Goal: Transaction & Acquisition: Purchase product/service

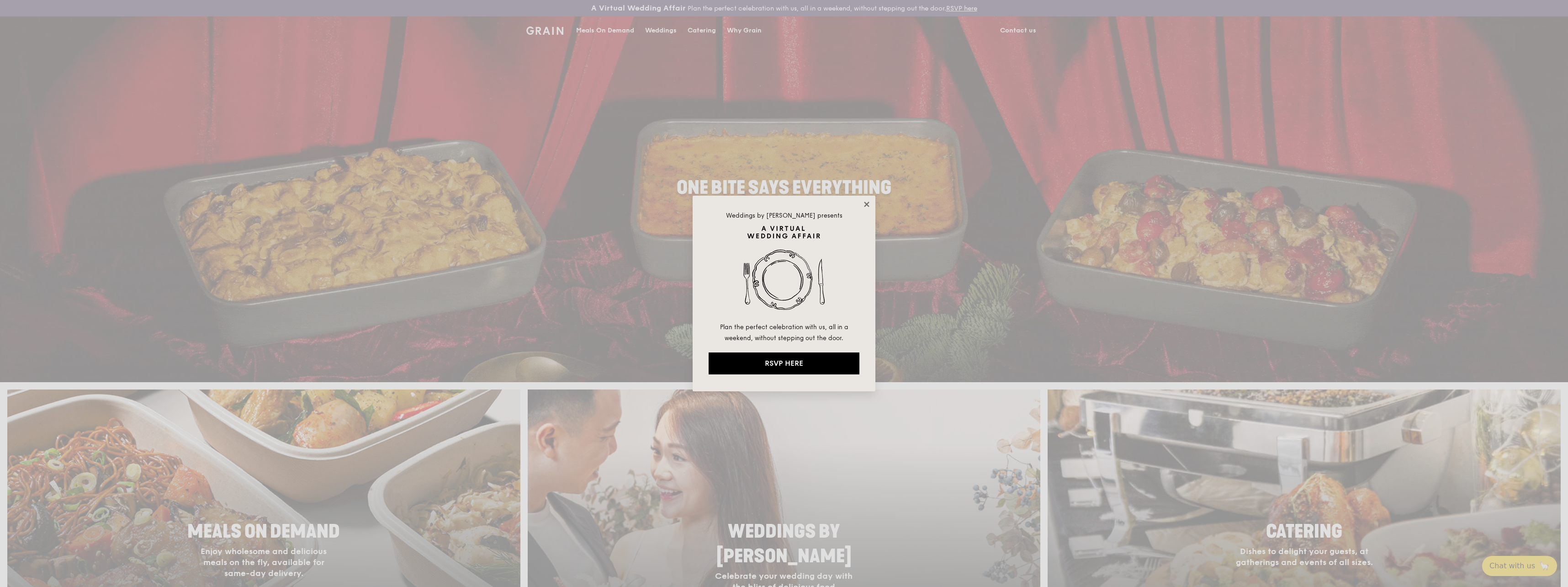
click at [867, 203] on icon at bounding box center [866, 204] width 5 height 5
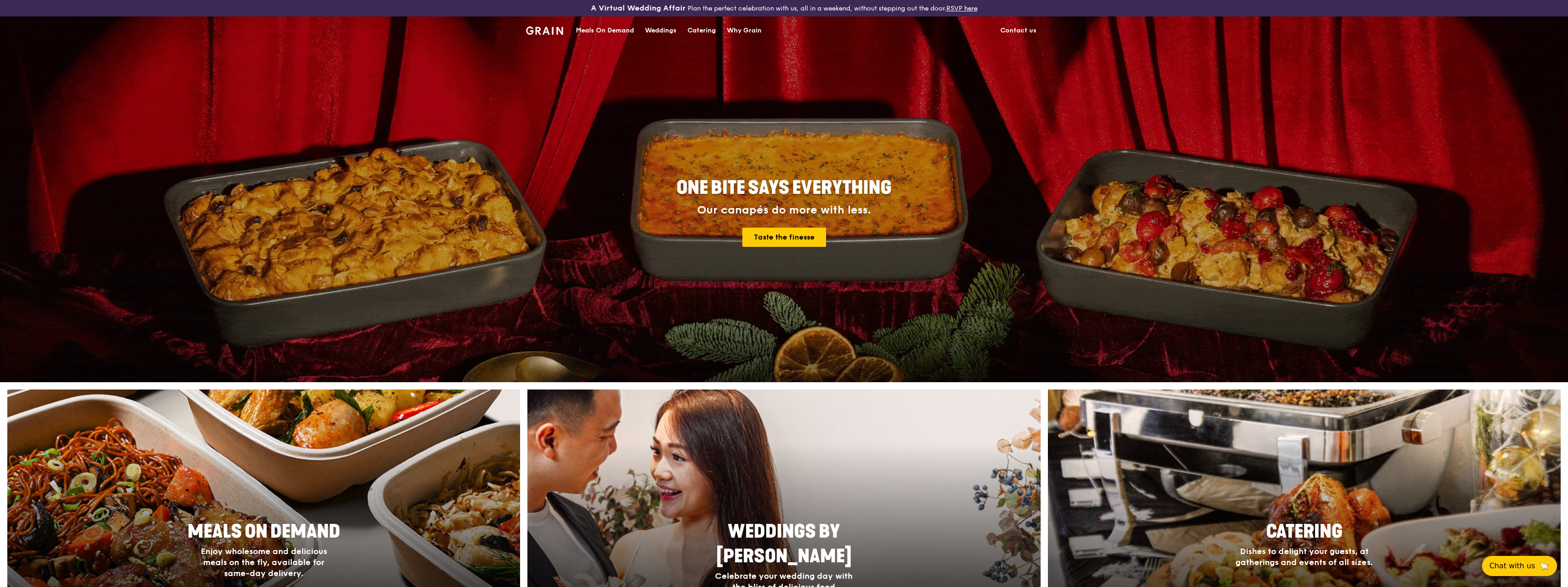
click at [618, 29] on div "Meals On Demand" at bounding box center [605, 30] width 58 height 27
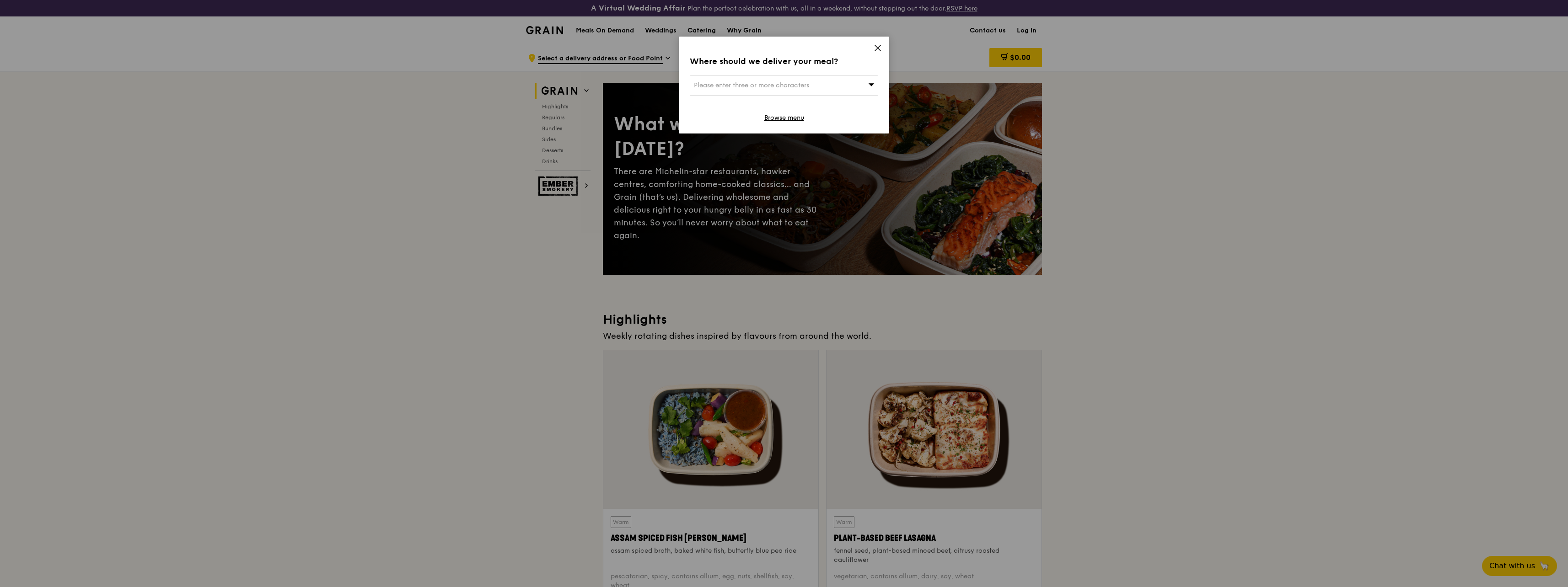
click at [824, 83] on div "Please enter three or more characters" at bounding box center [784, 85] width 188 height 21
type input "619857"
click at [739, 109] on li "[STREET_ADDRESS] 619857" at bounding box center [784, 104] width 188 height 16
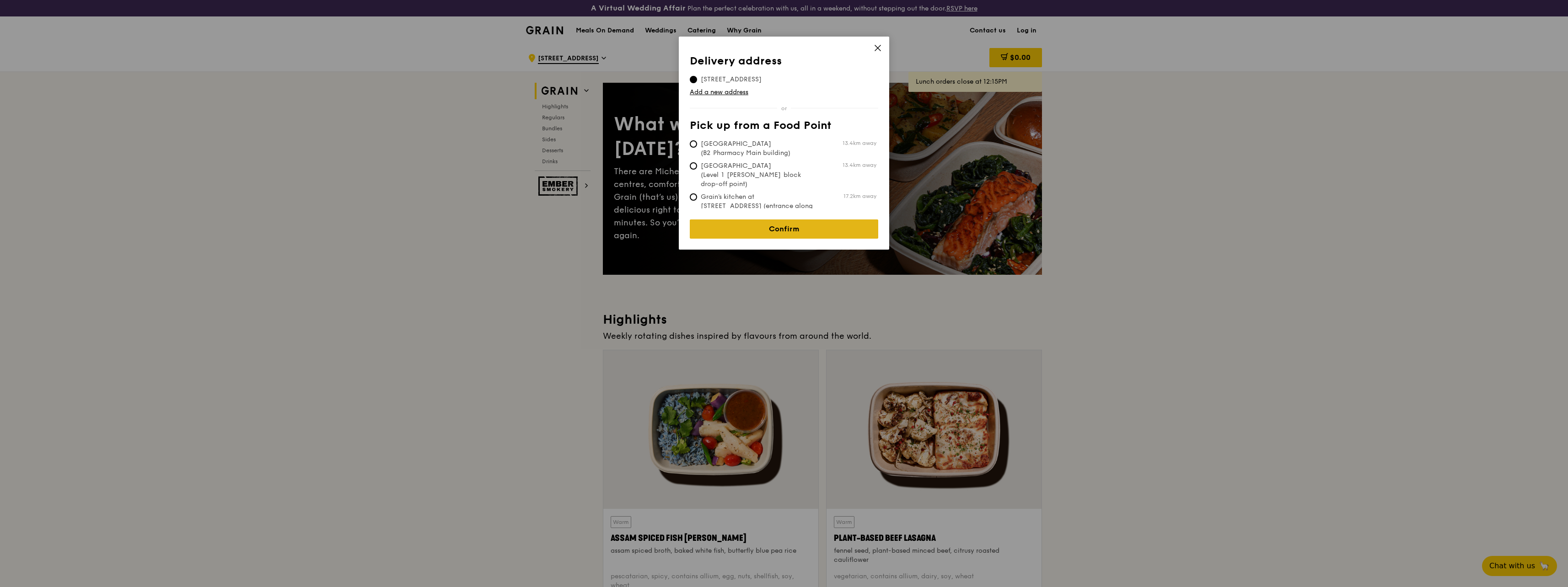
click at [795, 222] on link "Confirm" at bounding box center [784, 229] width 188 height 19
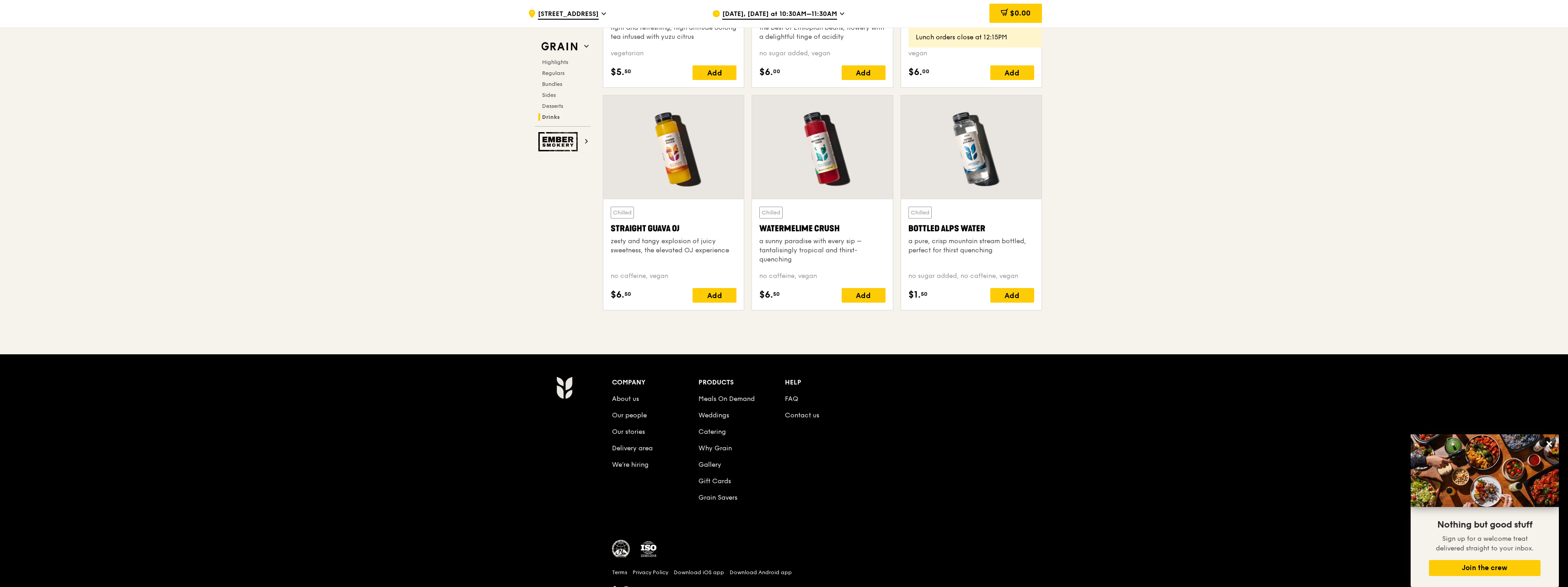
scroll to position [3611, 0]
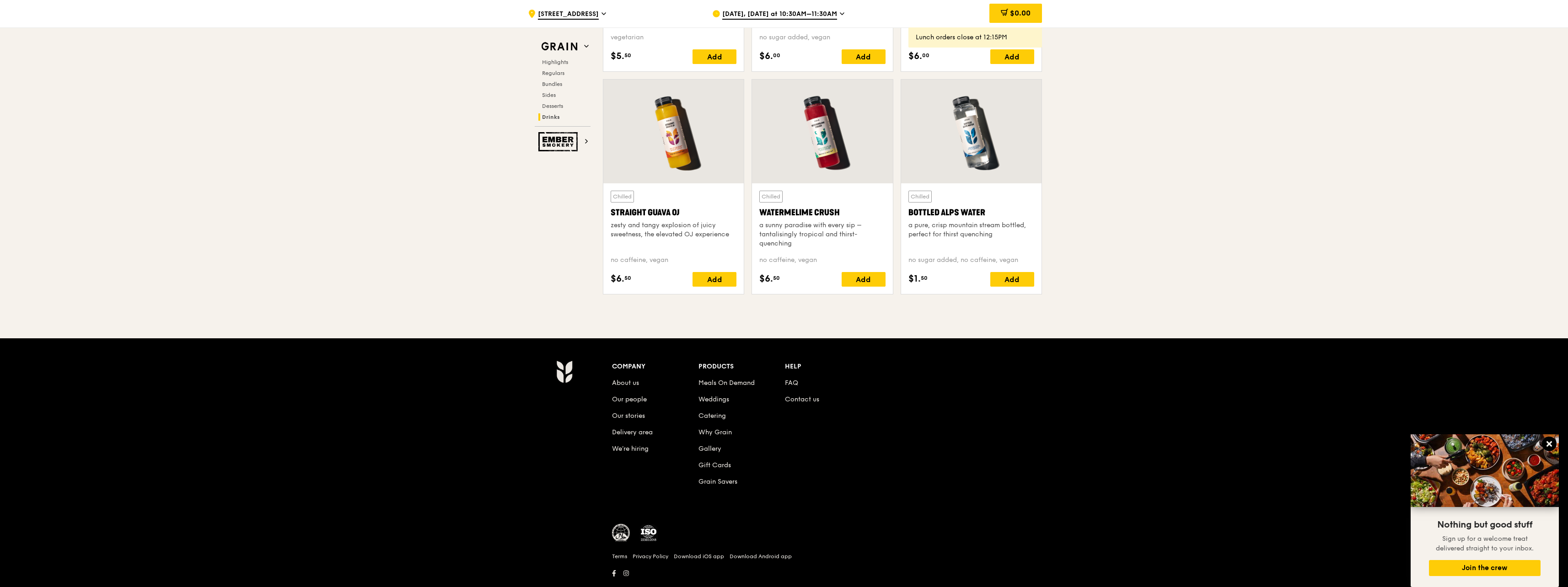
click at [1552, 443] on icon at bounding box center [1549, 444] width 9 height 9
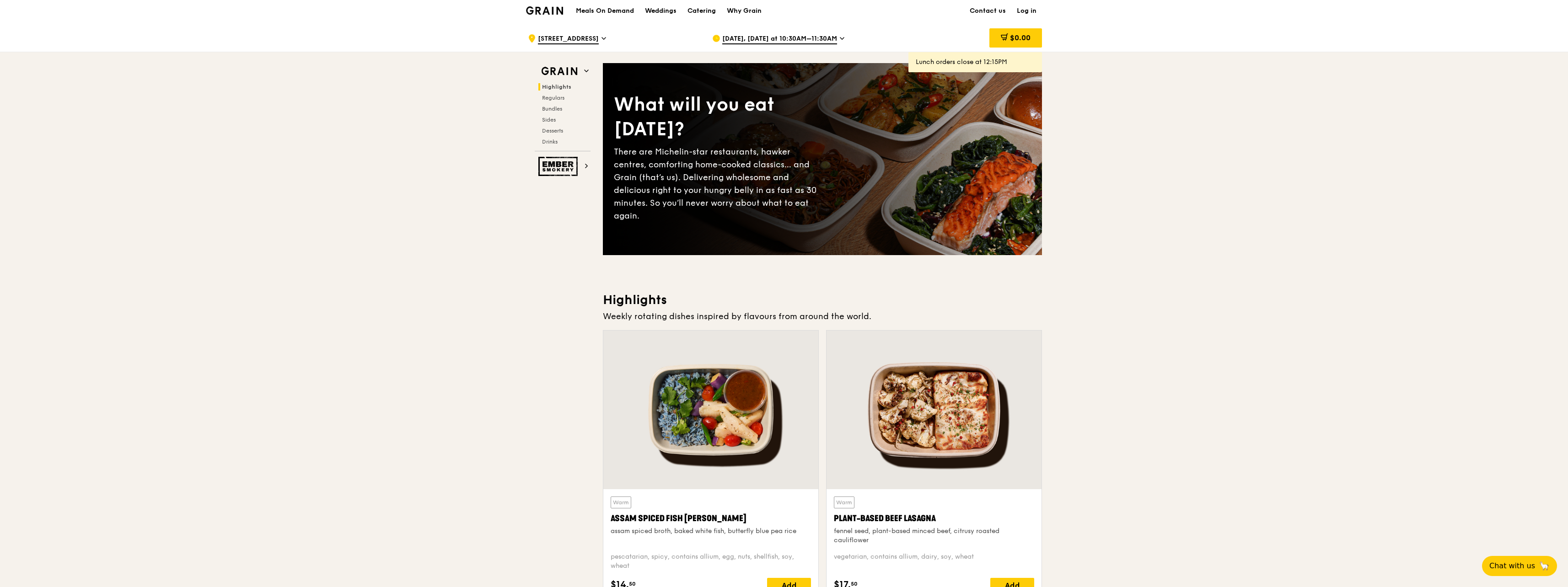
scroll to position [0, 0]
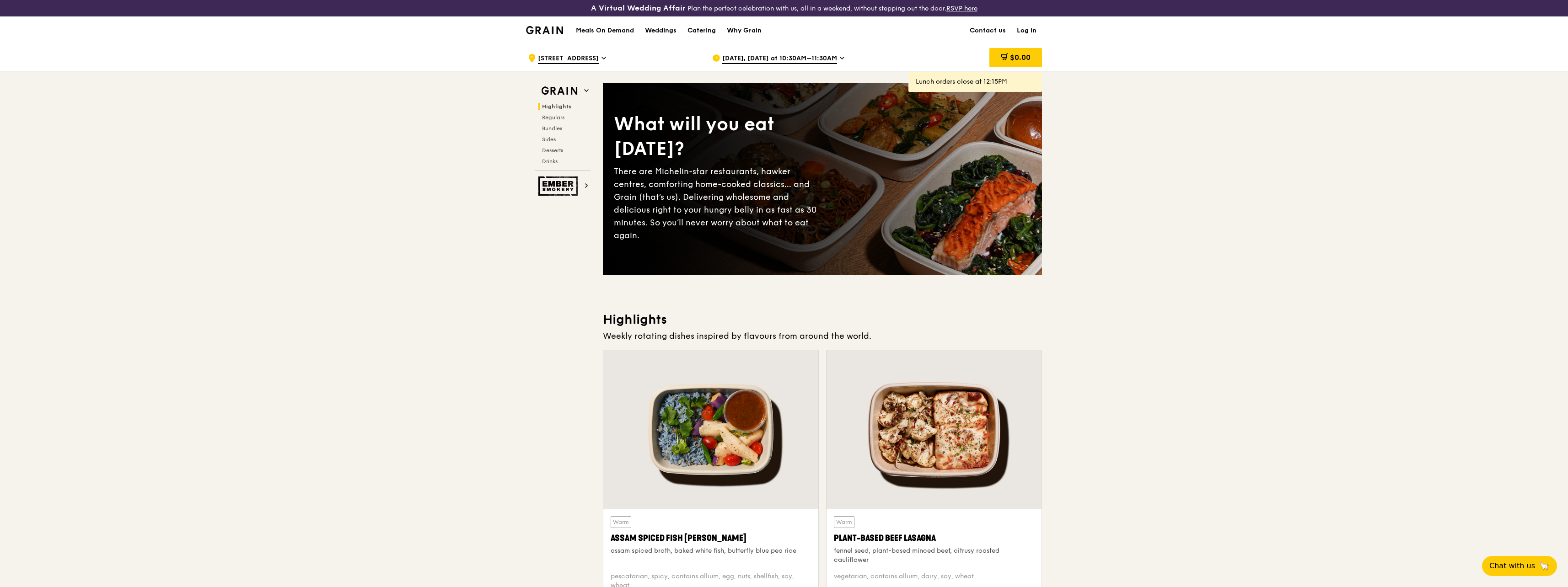
click at [835, 59] on div "[DATE], [DATE] at 10:30AM–11:30AM" at bounding box center [797, 58] width 169 height 27
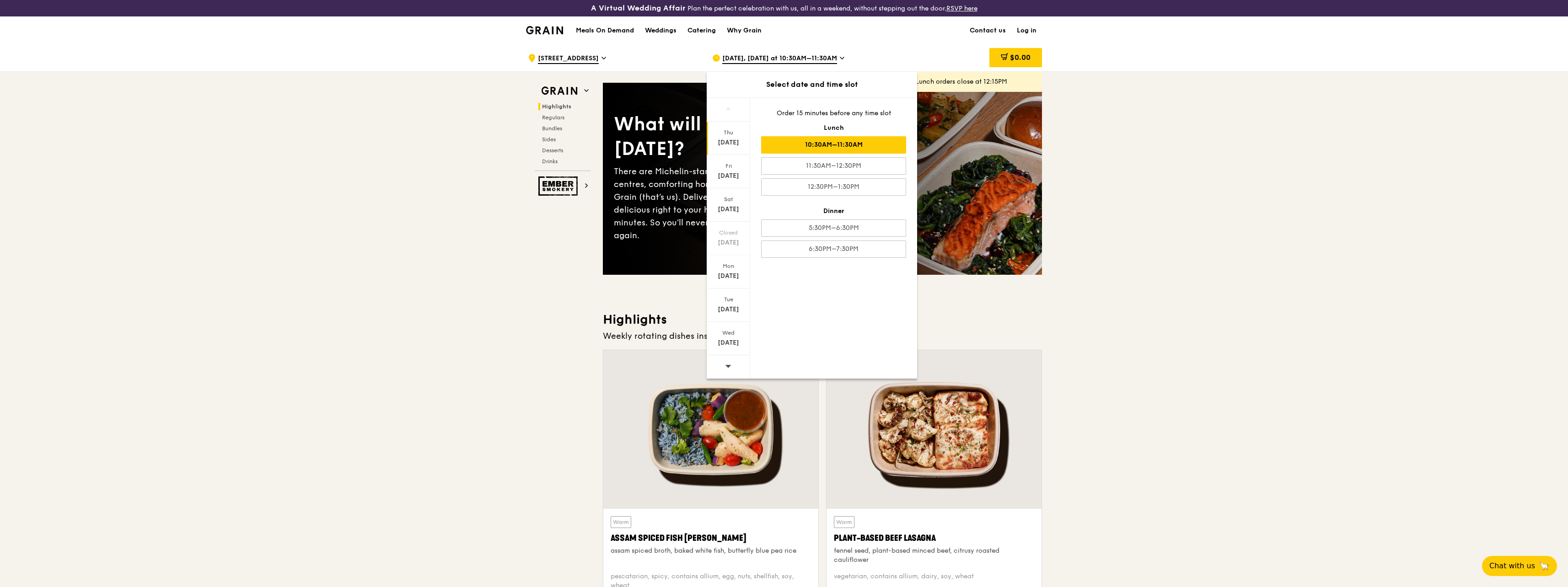
drag, startPoint x: 449, startPoint y: 188, endPoint x: 491, endPoint y: 199, distance: 43.4
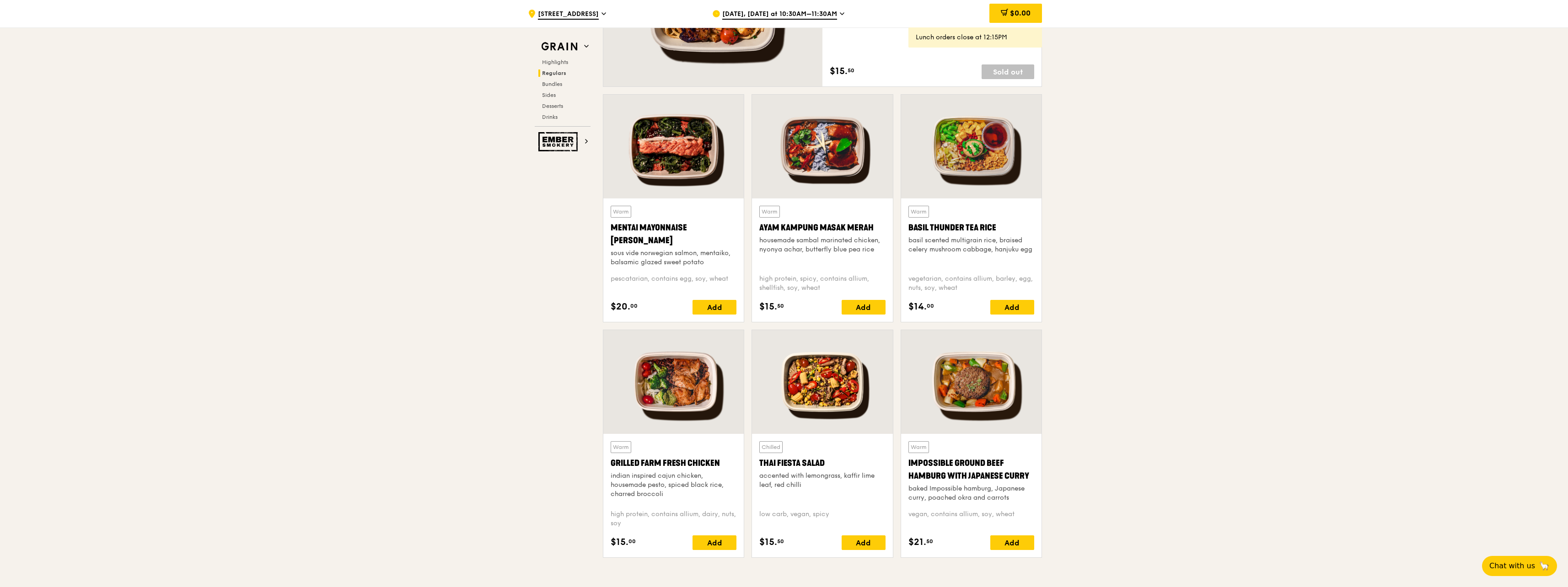
scroll to position [823, 0]
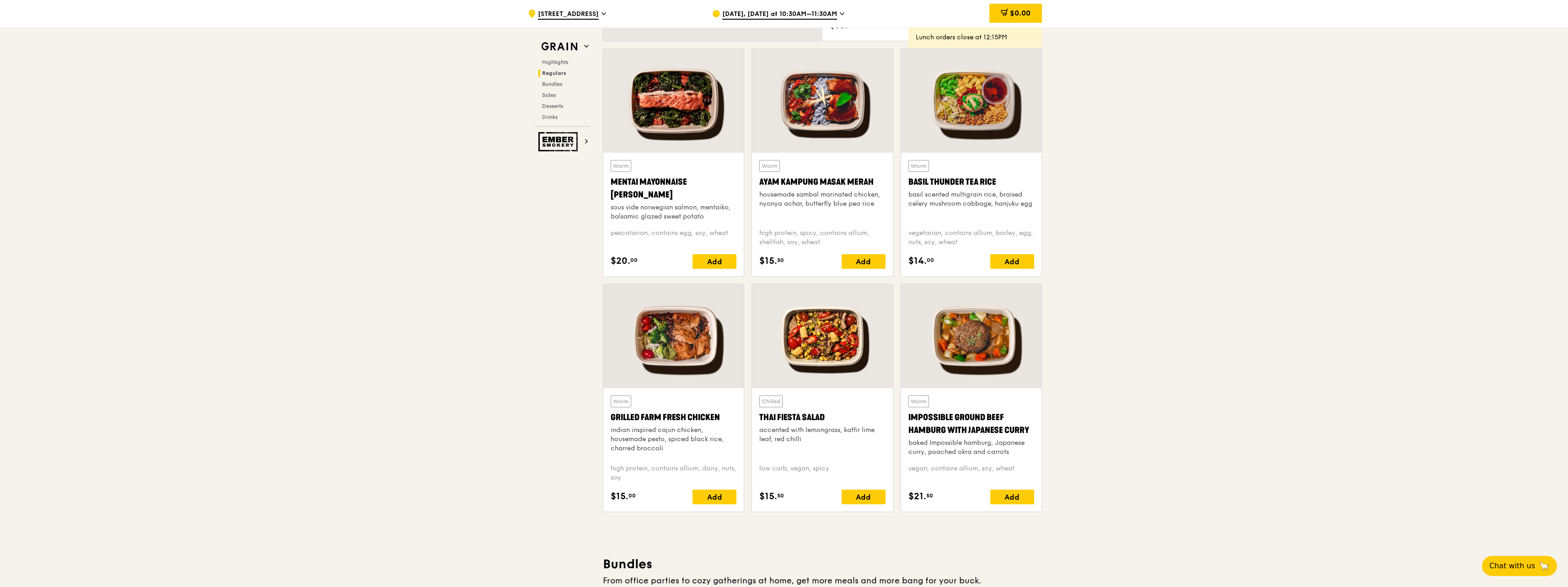
click at [828, 118] on div at bounding box center [822, 100] width 140 height 104
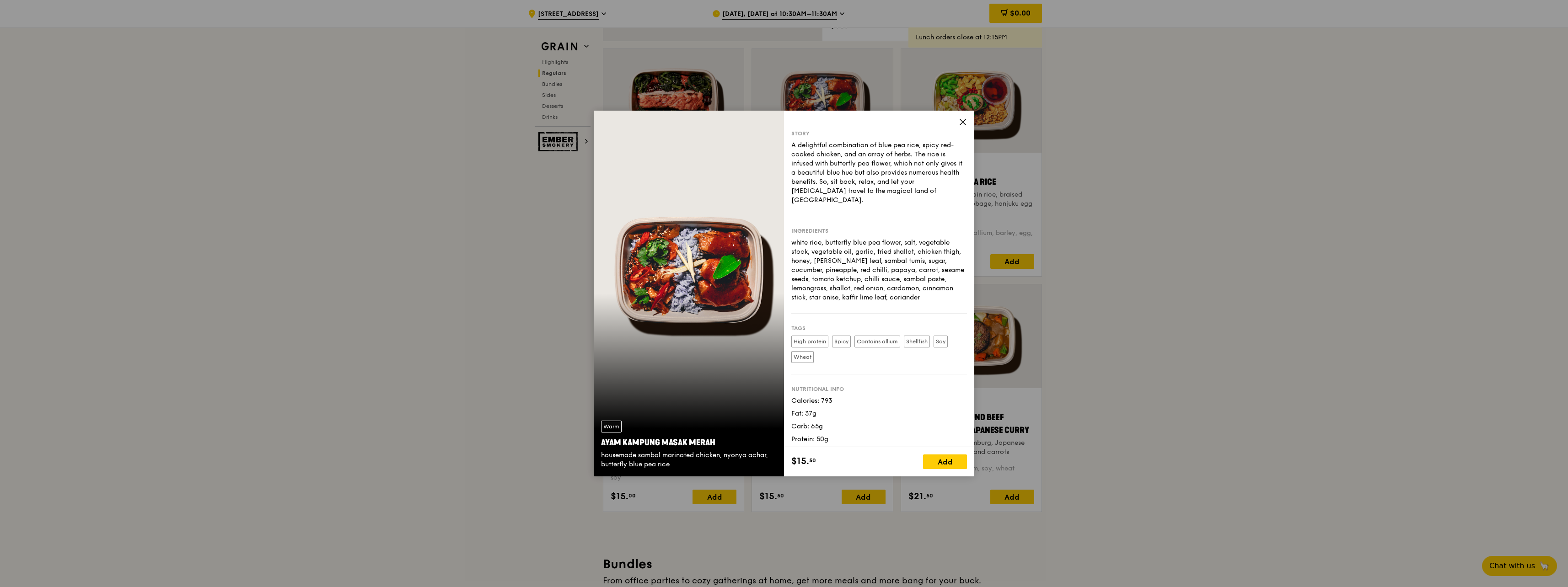
click at [961, 118] on icon at bounding box center [963, 122] width 9 height 9
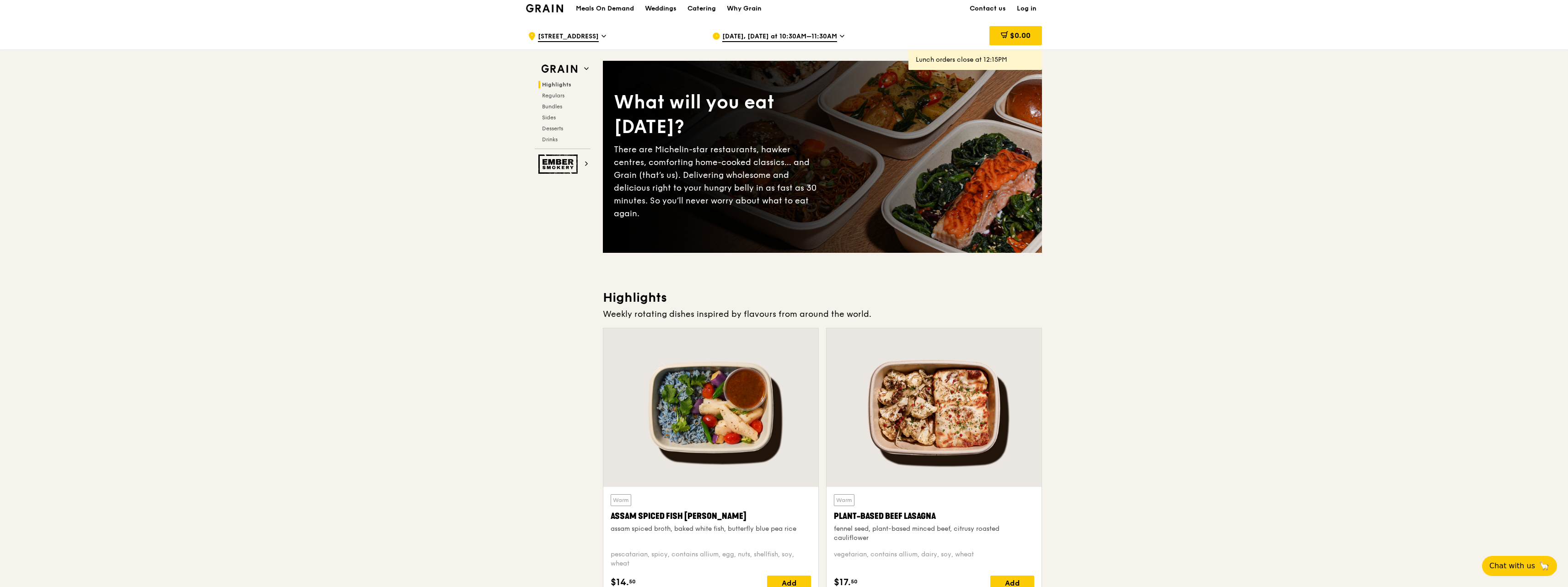
scroll to position [0, 0]
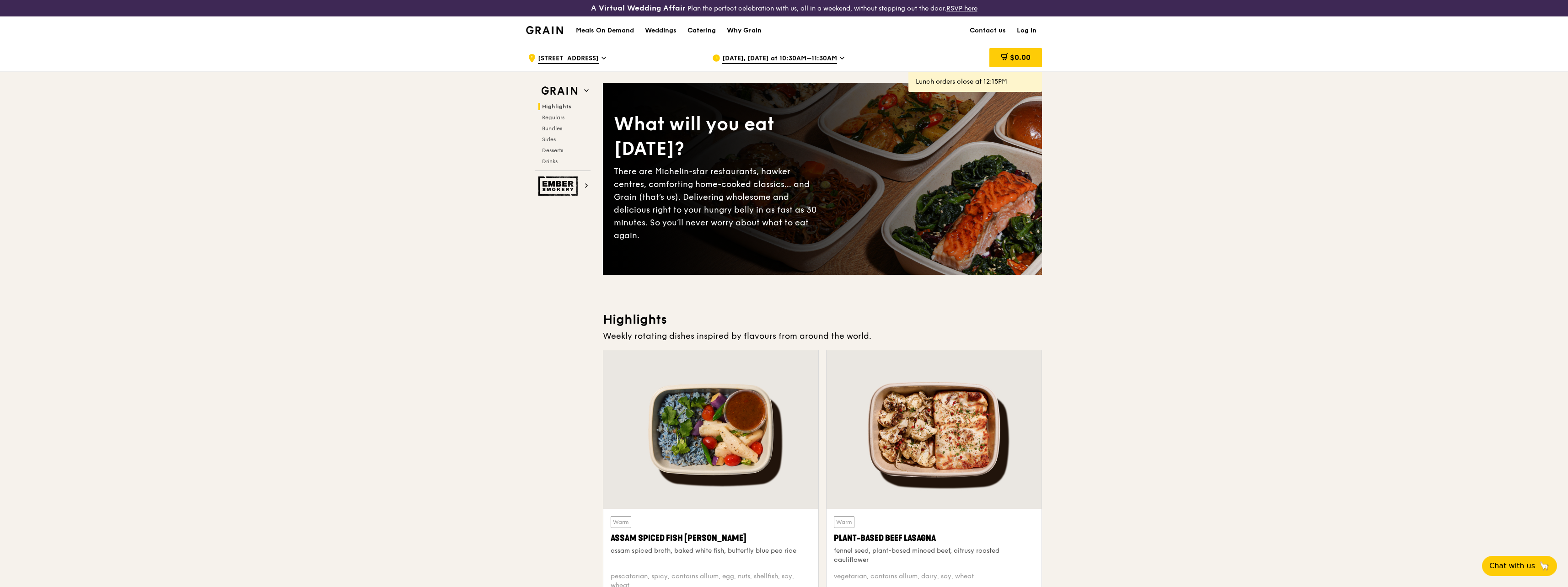
click at [835, 62] on div "[DATE], [DATE] at 10:30AM–11:30AM" at bounding box center [797, 58] width 169 height 27
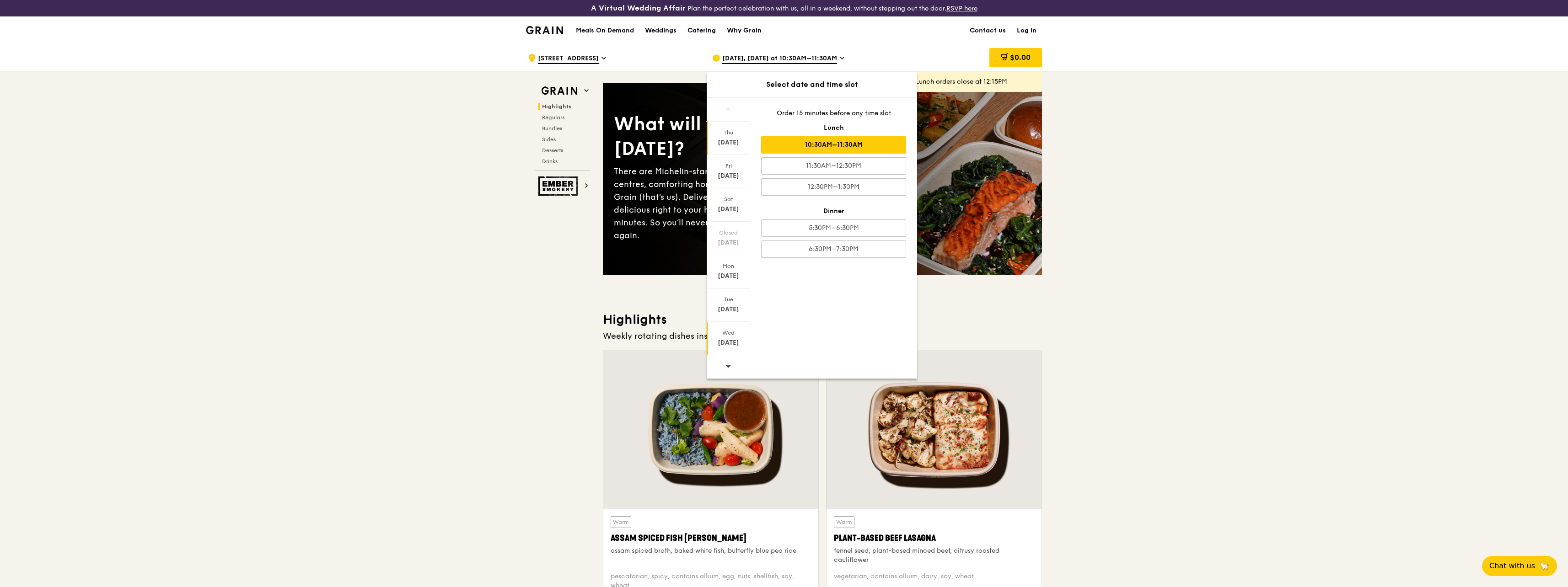
click at [727, 324] on div "[DATE]" at bounding box center [728, 338] width 43 height 33
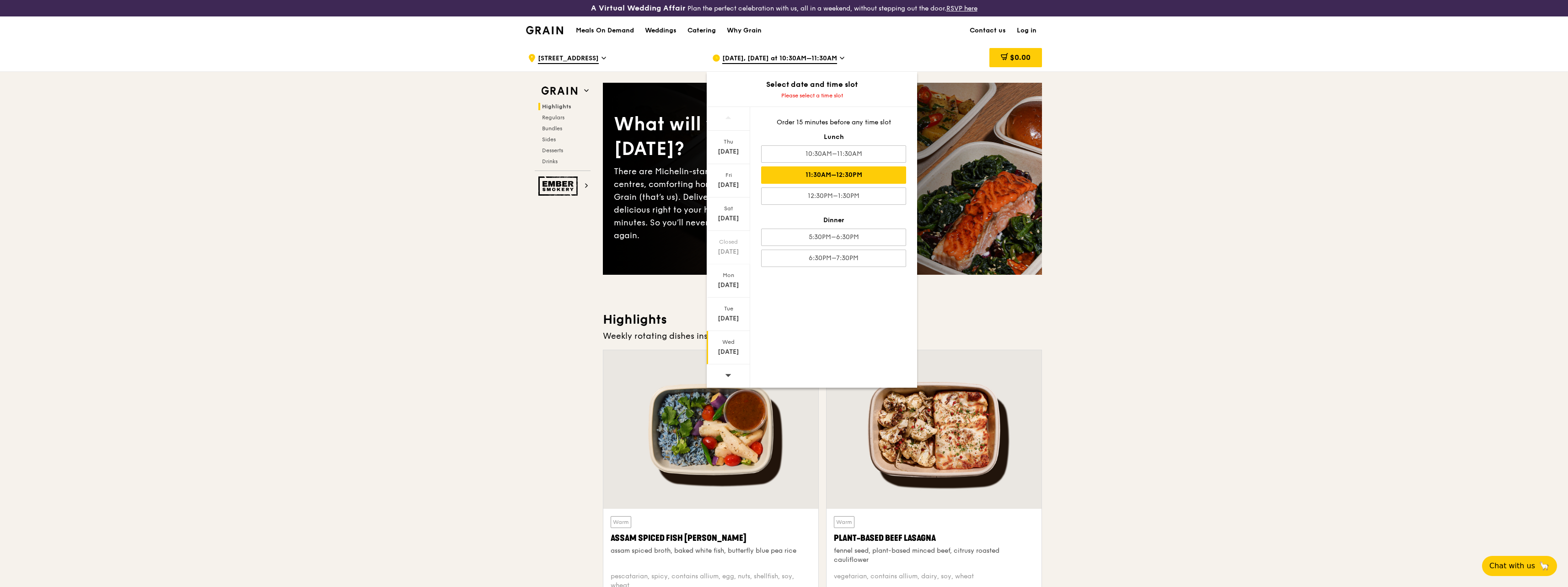
click at [865, 177] on div "11:30AM–12:30PM" at bounding box center [834, 175] width 145 height 18
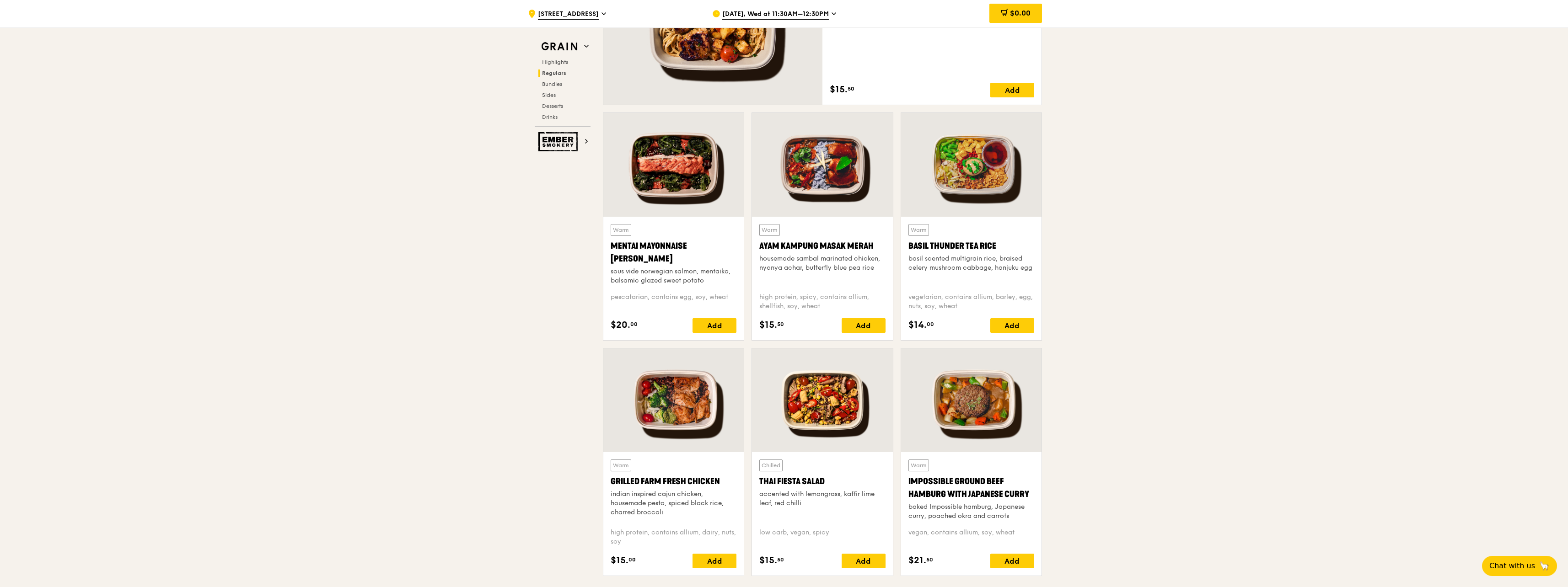
scroll to position [868, 0]
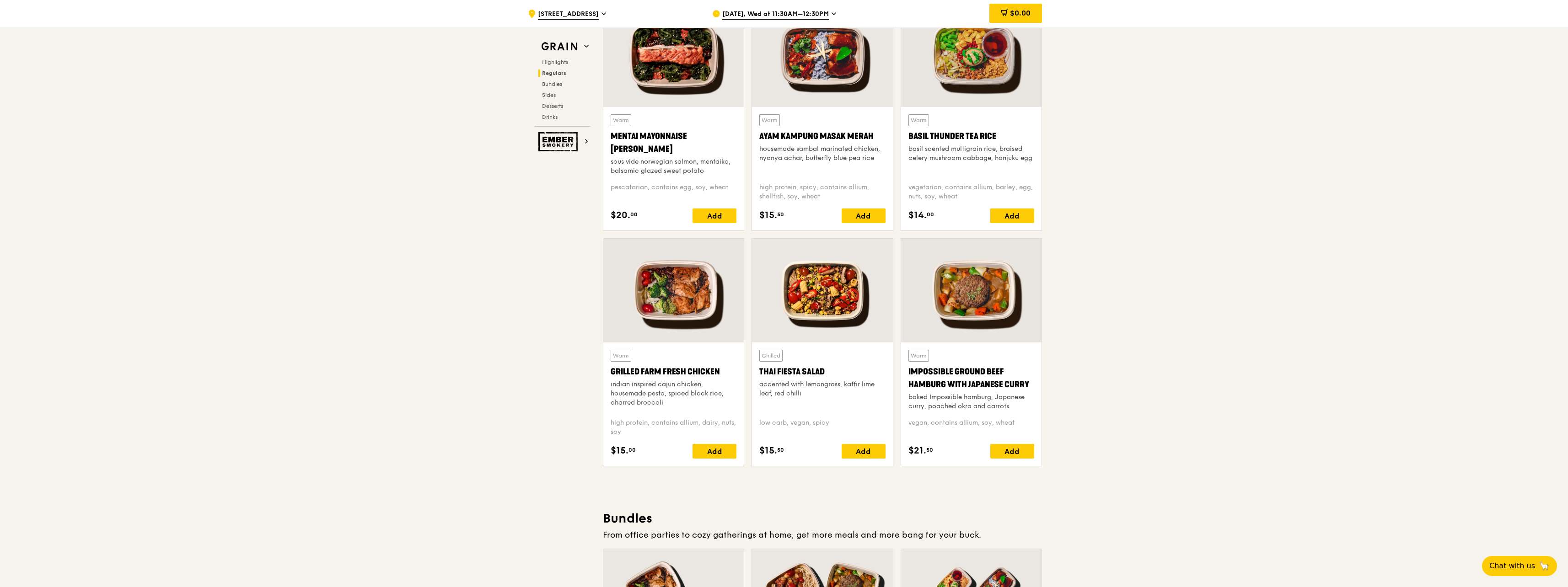
click at [825, 306] on div at bounding box center [822, 290] width 140 height 104
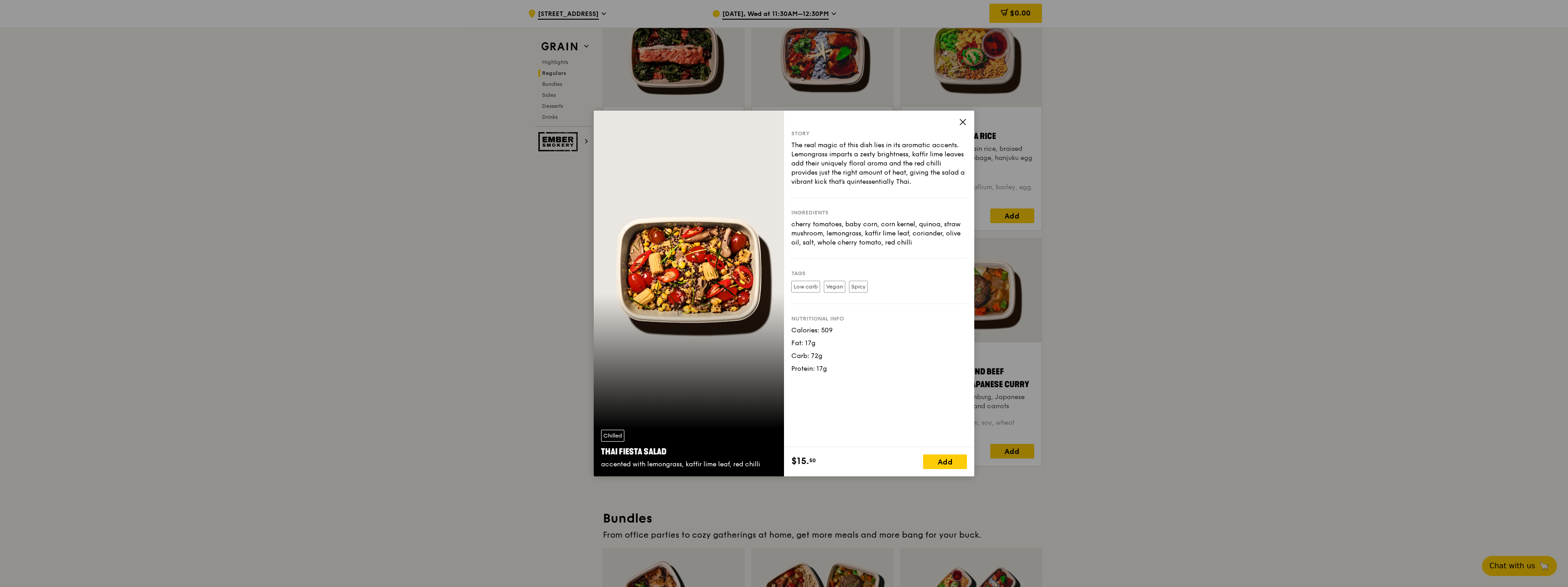
click at [961, 125] on icon at bounding box center [963, 122] width 9 height 9
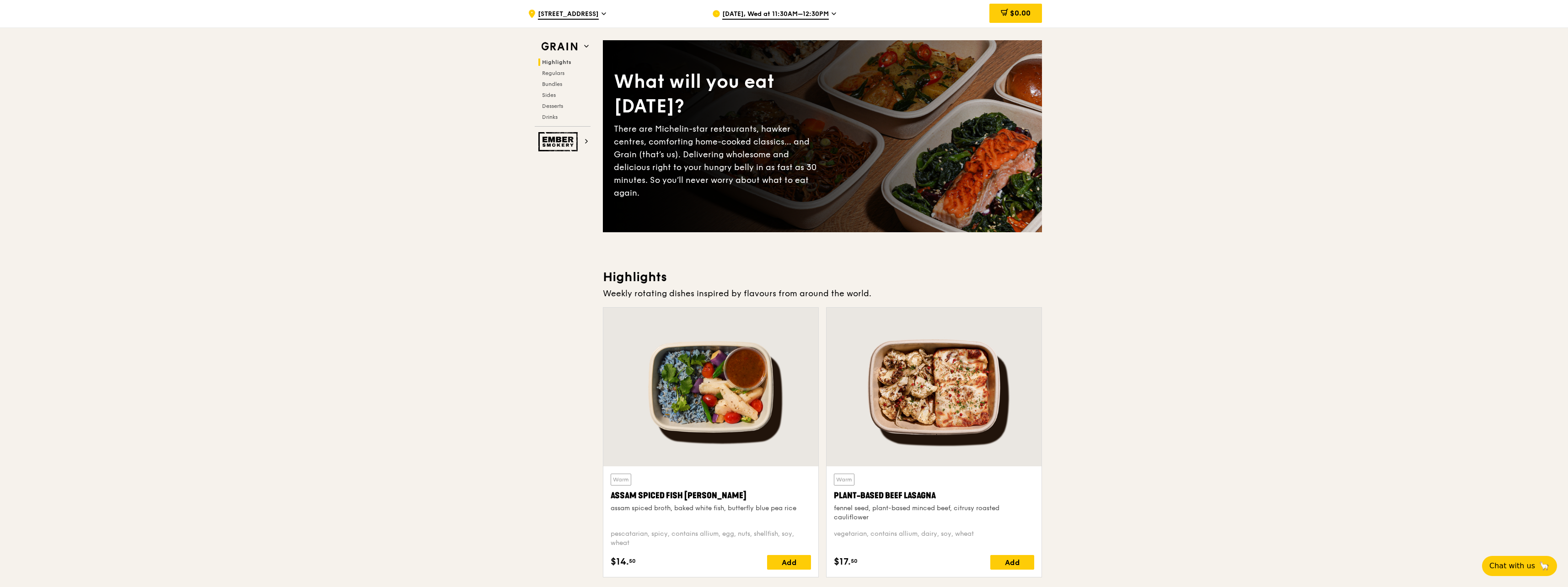
scroll to position [0, 0]
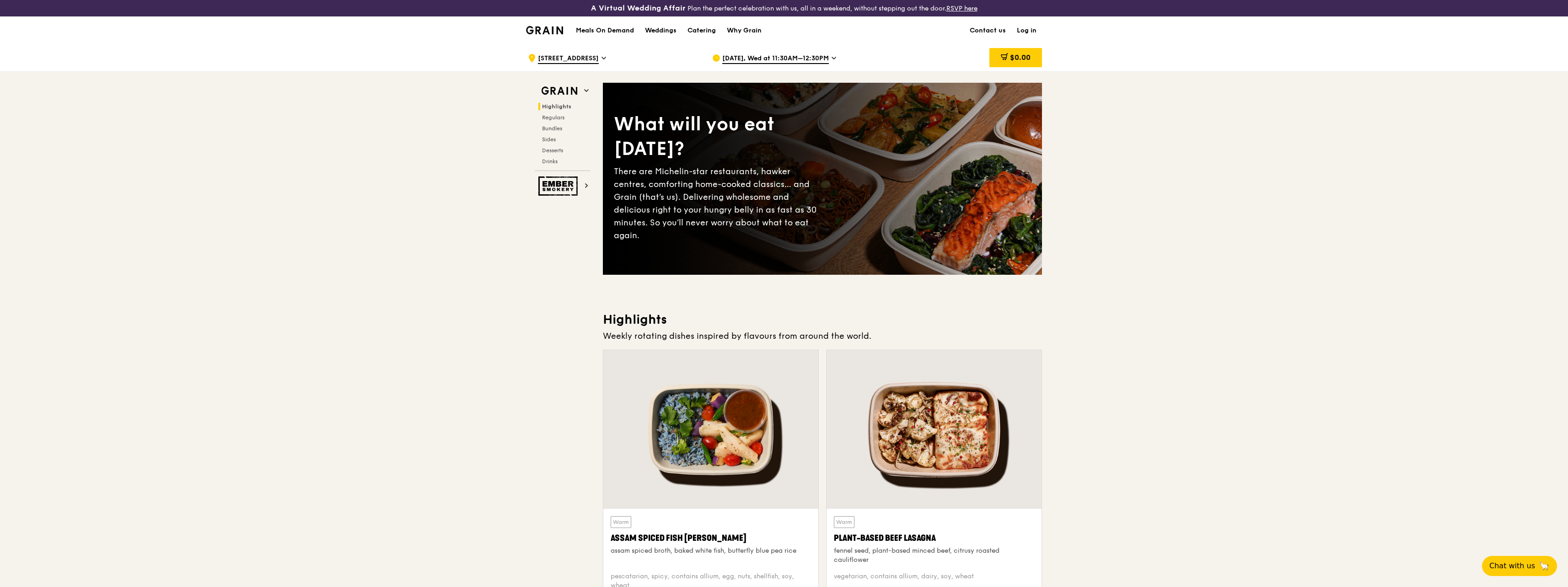
click at [795, 56] on span "[DATE], Wed at 11:30AM–12:30PM" at bounding box center [775, 59] width 107 height 10
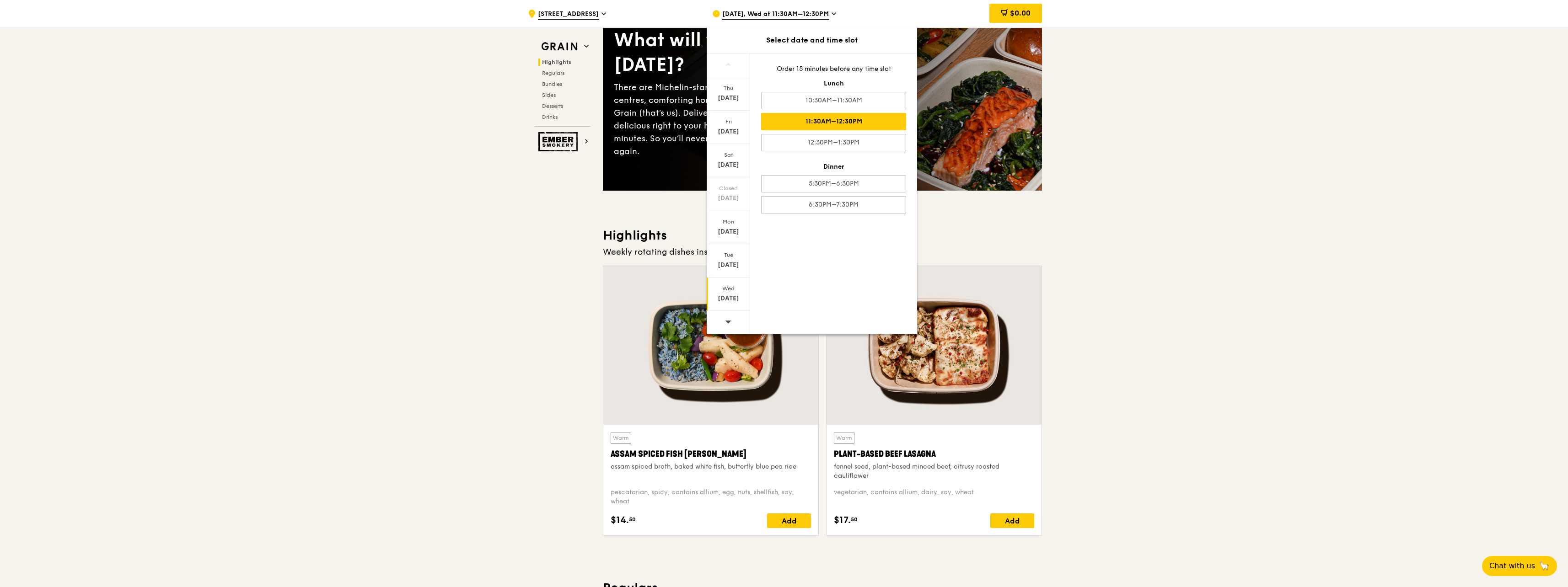
scroll to position [91, 0]
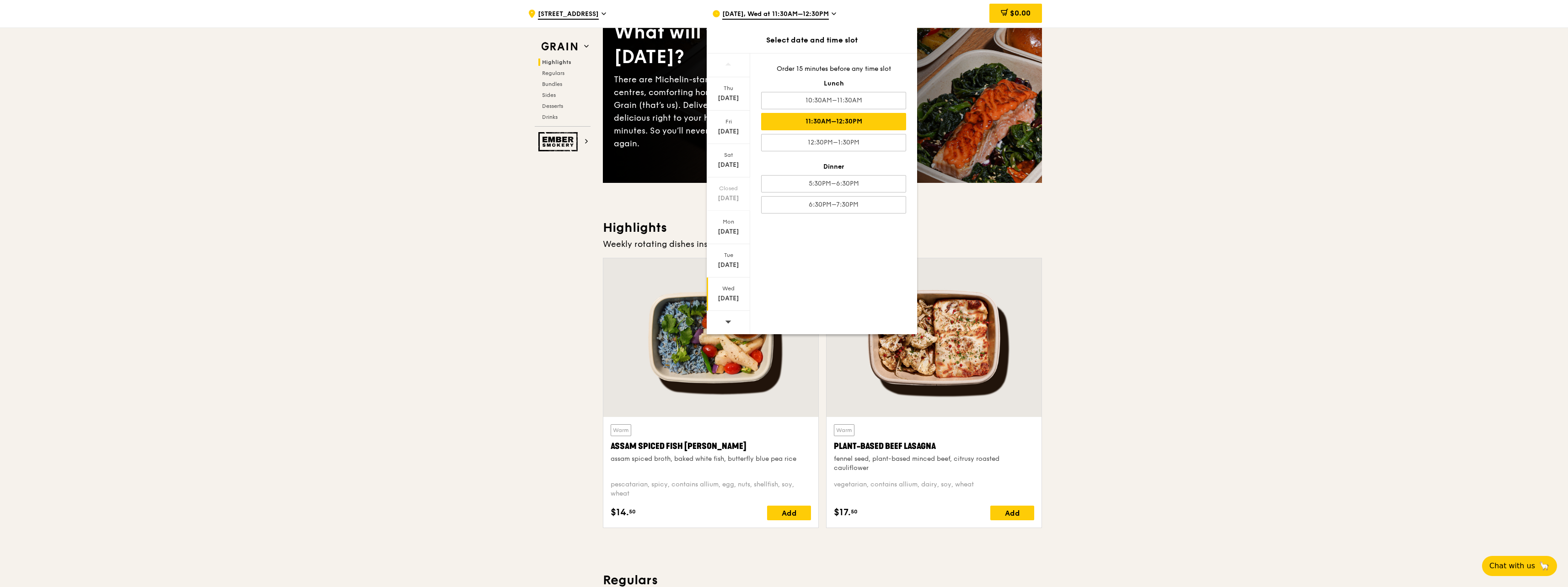
click at [725, 325] on span at bounding box center [728, 321] width 7 height 21
click at [733, 228] on div "[DATE]" at bounding box center [728, 231] width 41 height 9
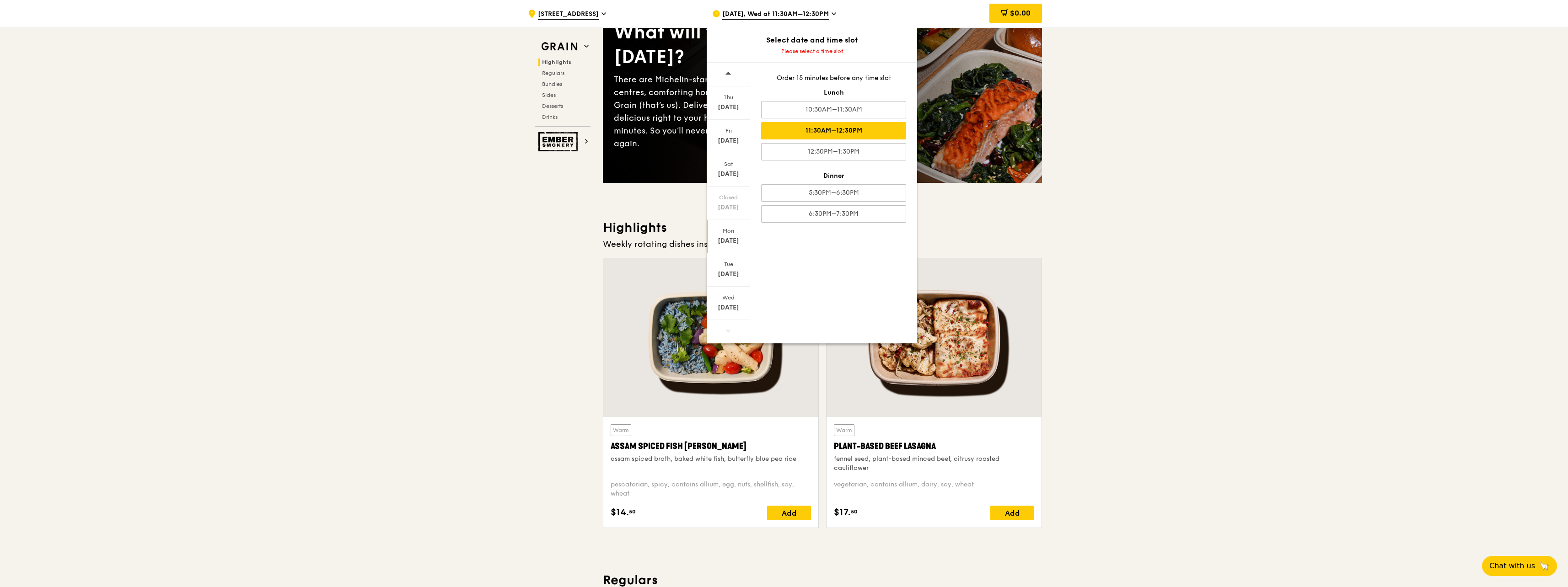
click at [843, 128] on div "11:30AM–12:30PM" at bounding box center [834, 130] width 145 height 18
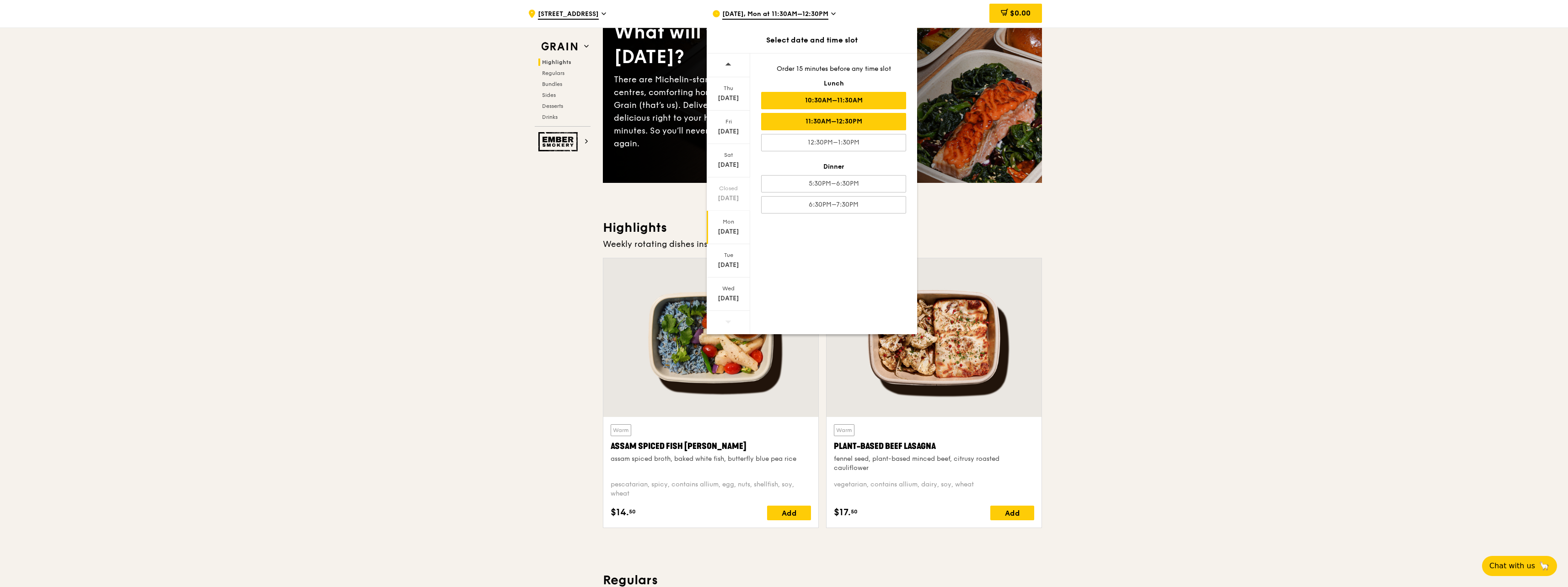
click at [843, 102] on div "10:30AM–11:30AM" at bounding box center [834, 100] width 145 height 18
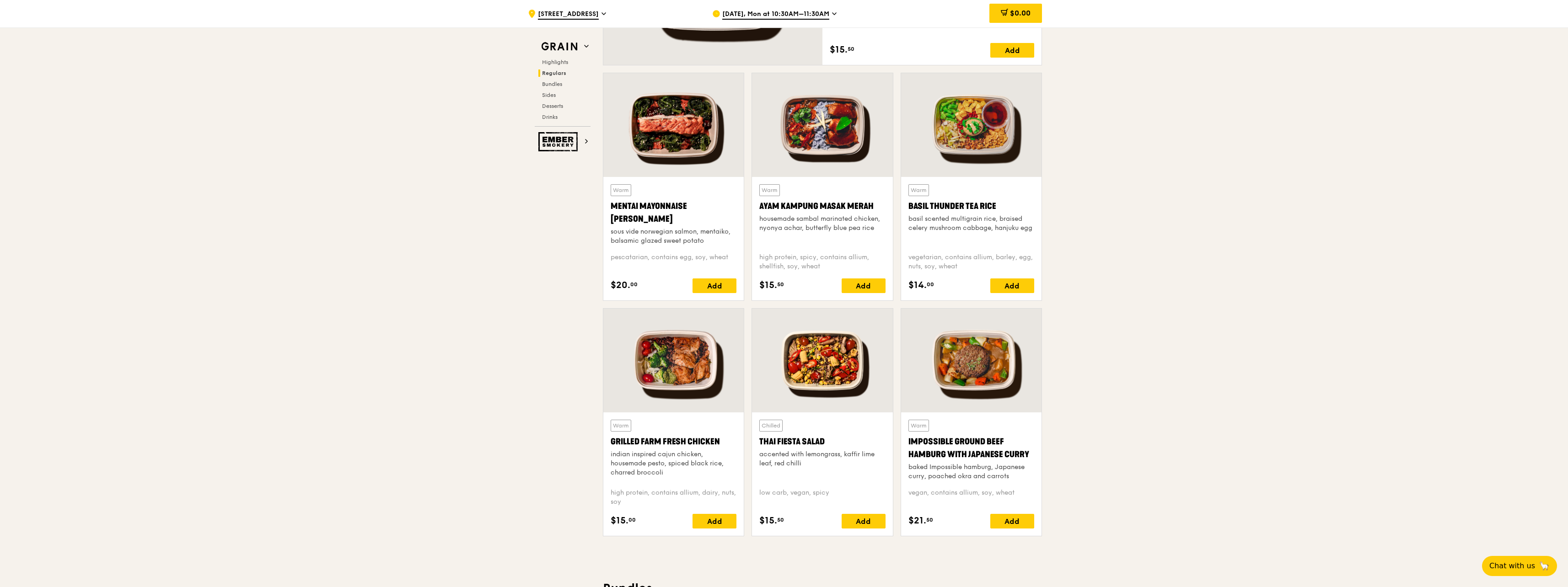
scroll to position [868, 0]
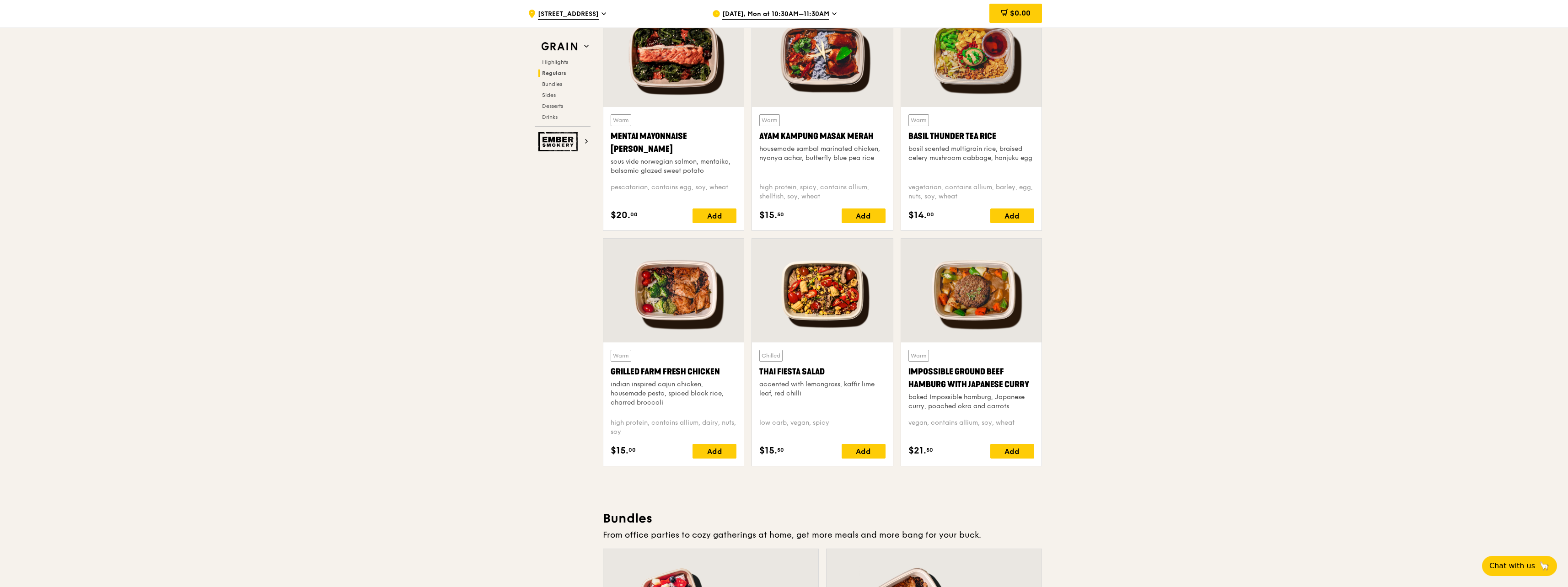
click at [969, 74] on div at bounding box center [971, 55] width 140 height 104
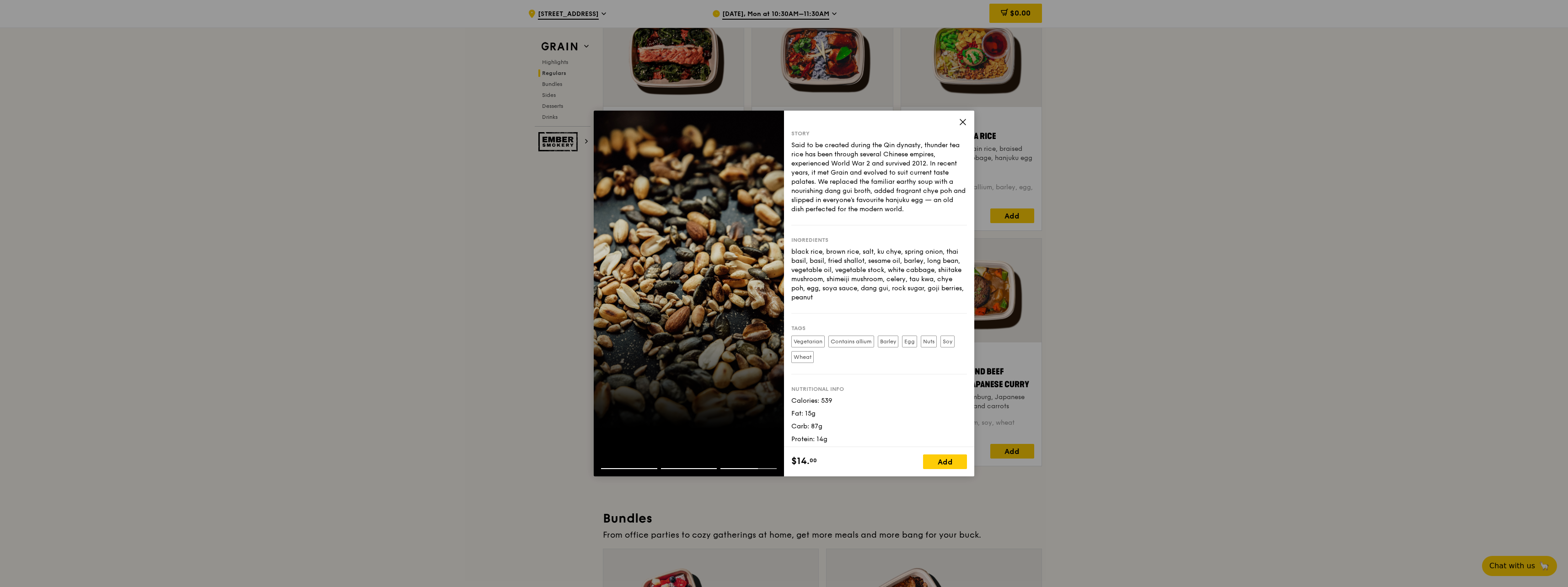
click at [965, 122] on icon at bounding box center [963, 122] width 9 height 9
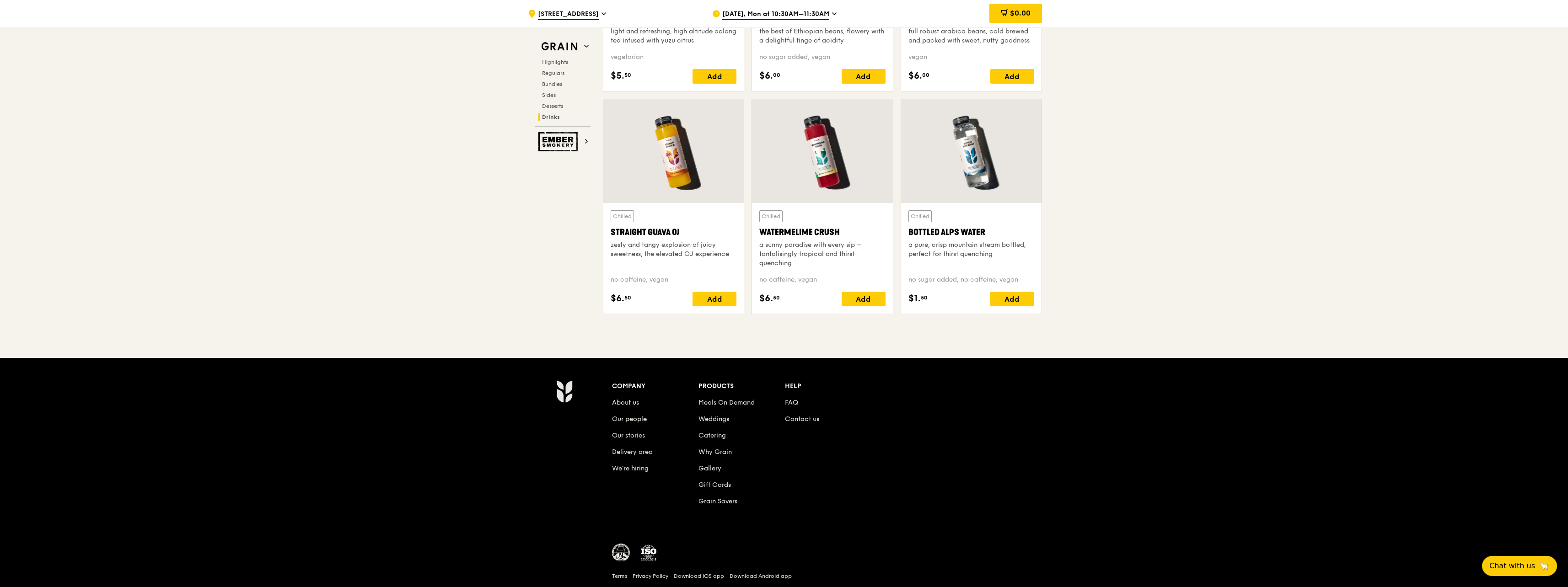
scroll to position [3633, 0]
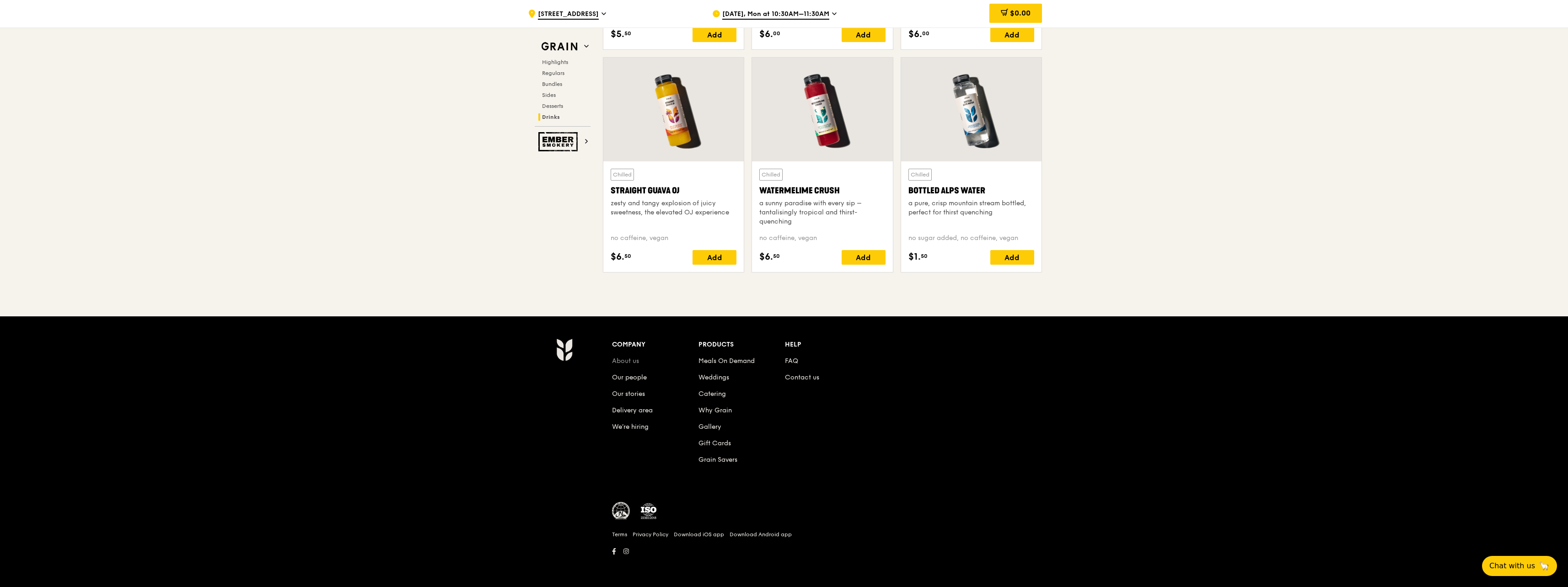
click at [629, 360] on link "About us" at bounding box center [625, 360] width 27 height 8
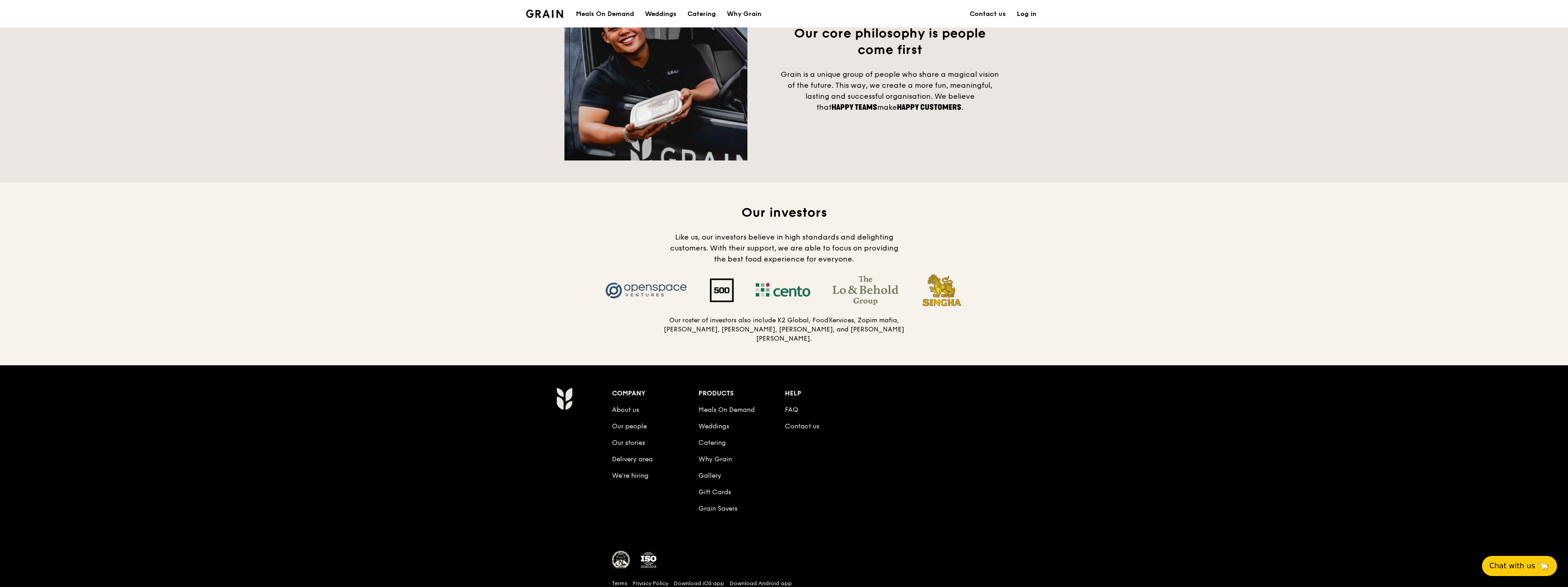
scroll to position [793, 0]
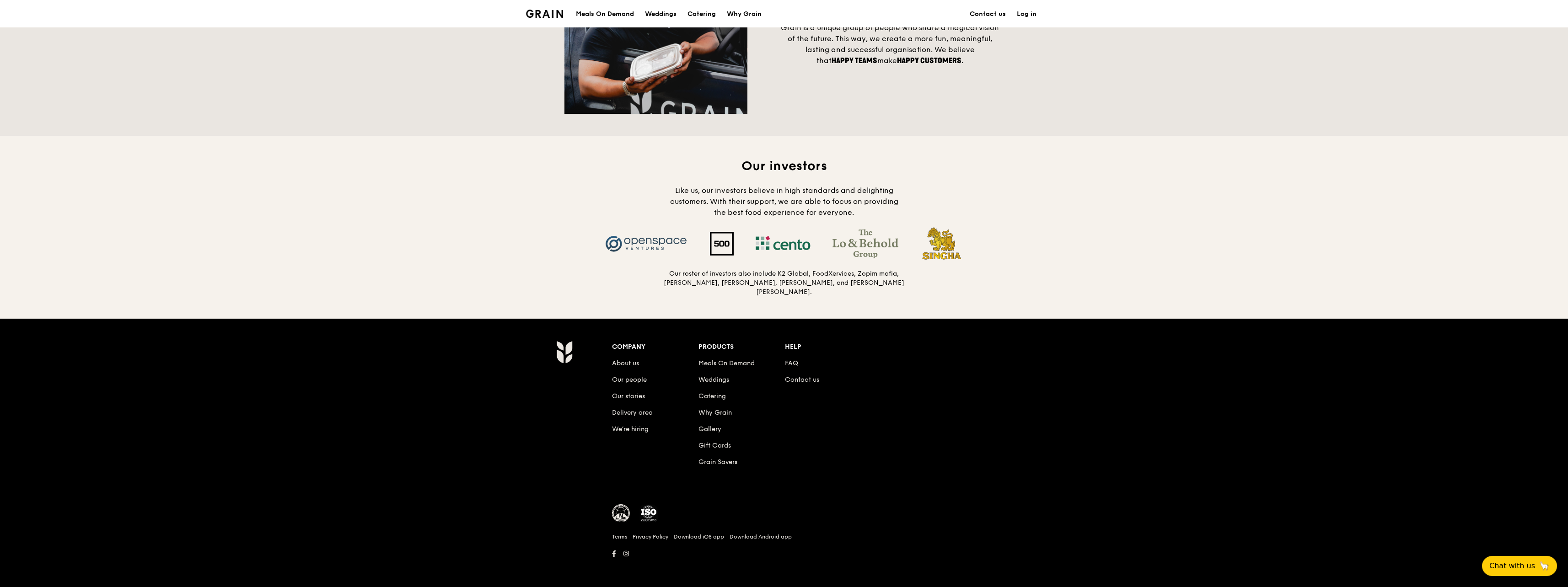
click at [605, 10] on div "Meals On Demand" at bounding box center [605, 14] width 58 height 27
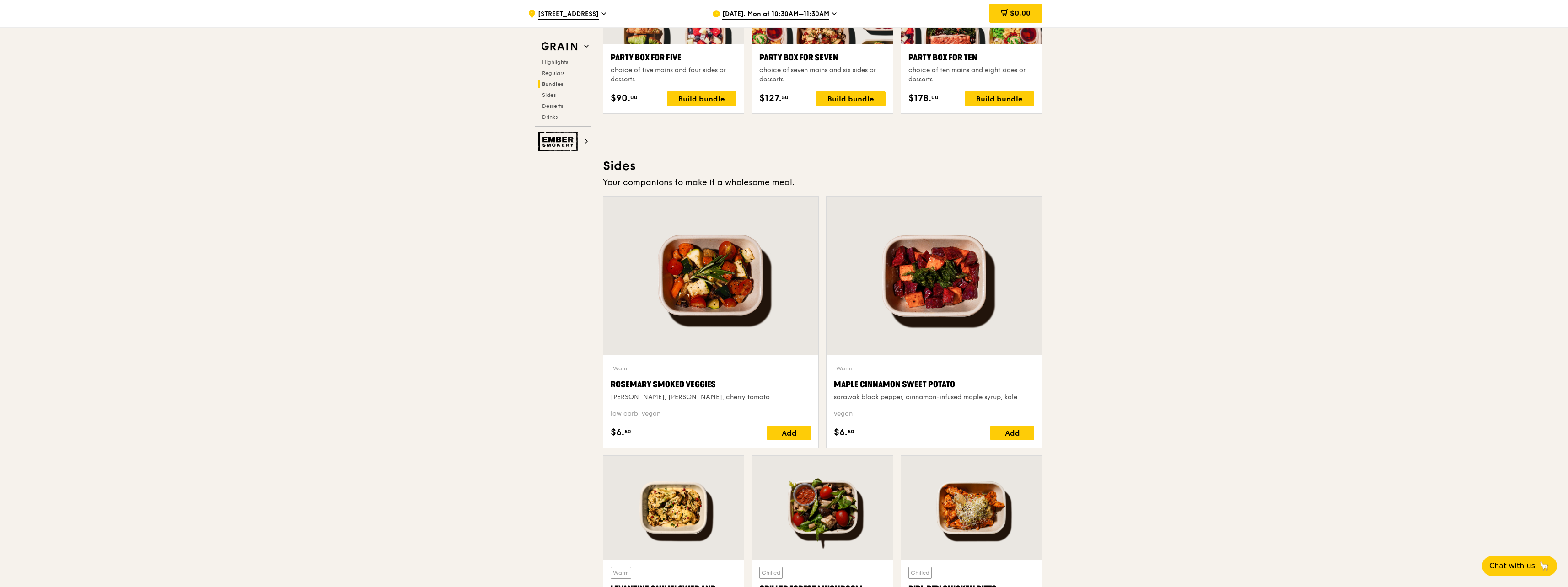
scroll to position [2011, 0]
